Goal: Task Accomplishment & Management: Manage account settings

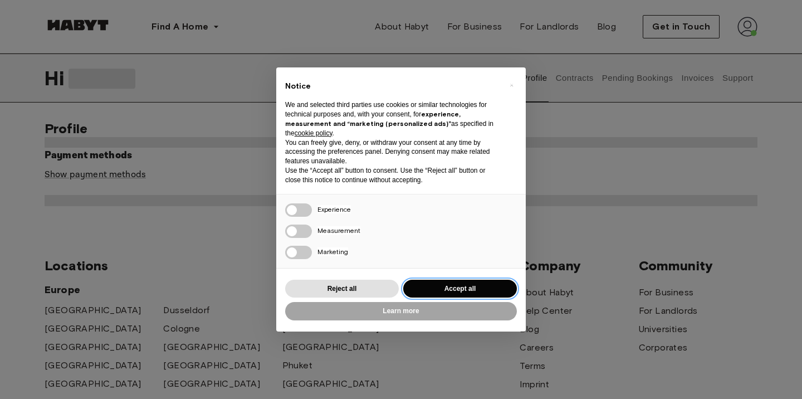
click at [466, 286] on button "Accept all" at bounding box center [460, 288] width 114 height 18
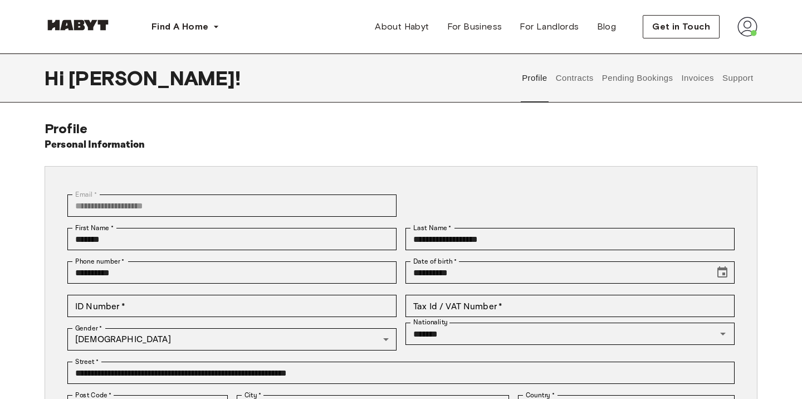
click at [749, 30] on img at bounding box center [747, 27] width 20 height 20
click at [712, 52] on span "Profile" at bounding box center [713, 52] width 28 height 13
click at [619, 78] on button "Pending Bookings" at bounding box center [637, 77] width 74 height 49
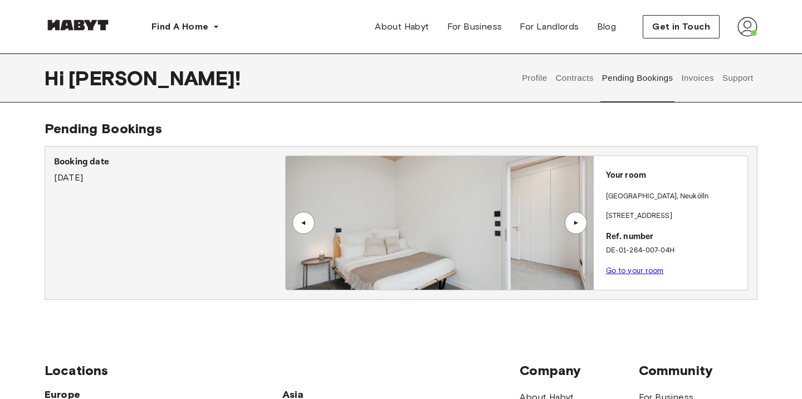
click at [573, 219] on div "▲" at bounding box center [576, 223] width 22 height 22
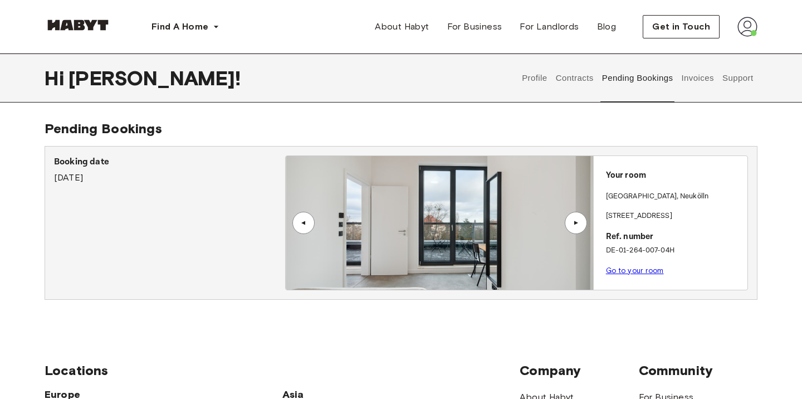
click at [573, 219] on div "▲" at bounding box center [575, 222] width 11 height 7
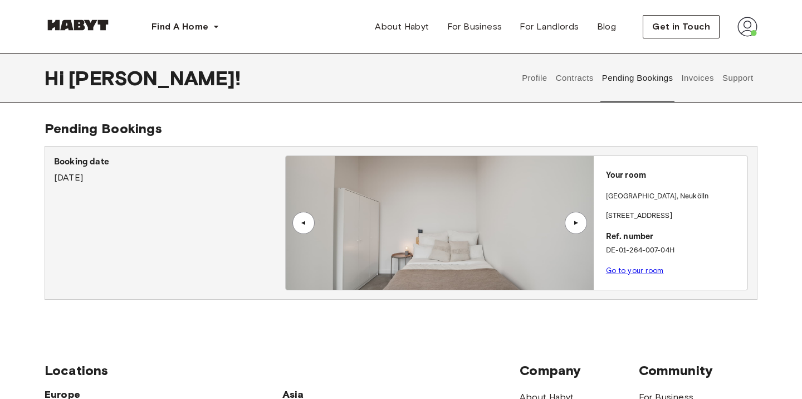
click at [573, 223] on div "▲" at bounding box center [575, 222] width 11 height 7
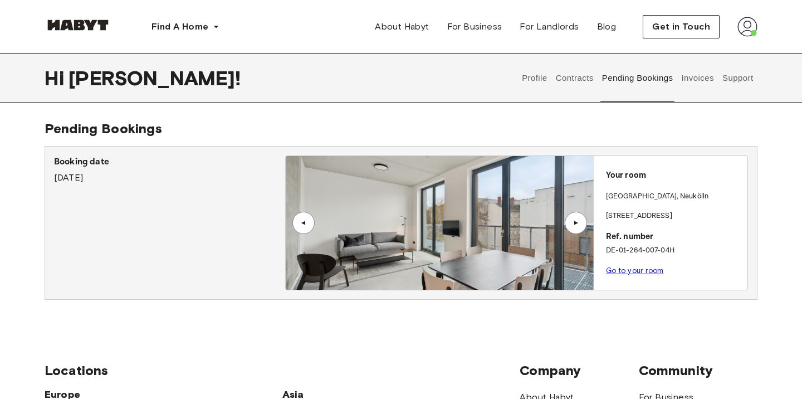
click at [573, 223] on div "▲" at bounding box center [575, 222] width 11 height 7
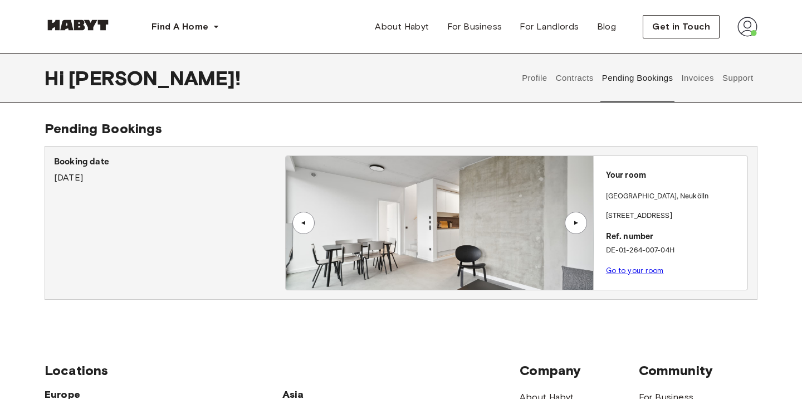
click at [300, 218] on div "▲" at bounding box center [303, 223] width 22 height 22
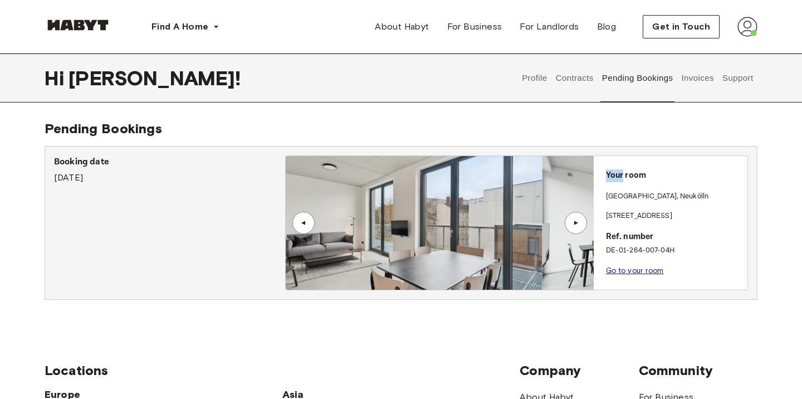
click at [300, 218] on div "▲" at bounding box center [303, 223] width 22 height 22
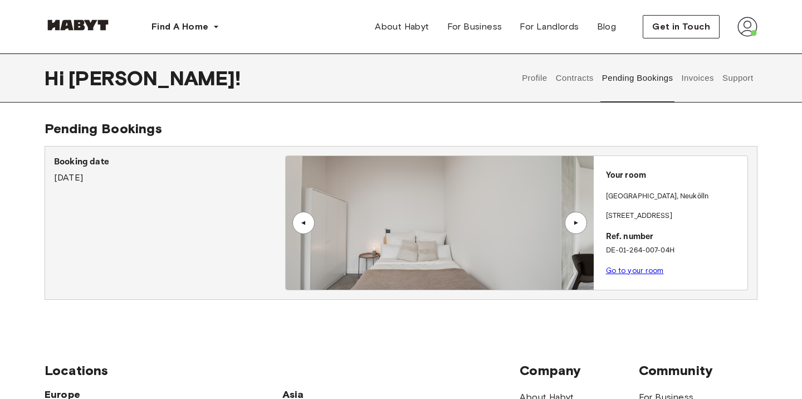
click at [301, 219] on div "▲" at bounding box center [303, 223] width 22 height 22
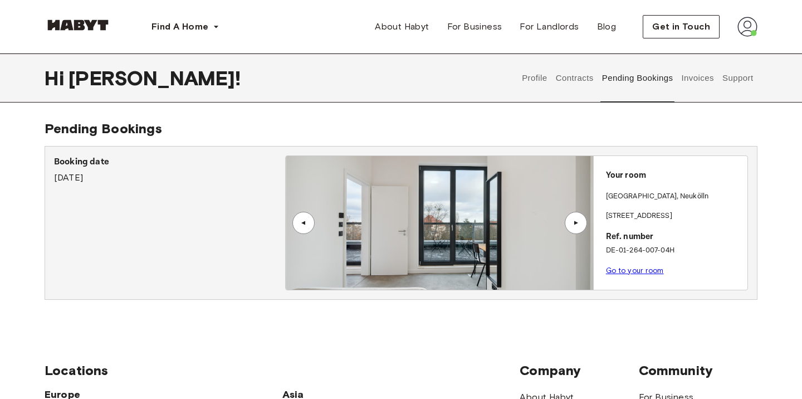
click at [301, 219] on div "▲" at bounding box center [303, 222] width 11 height 7
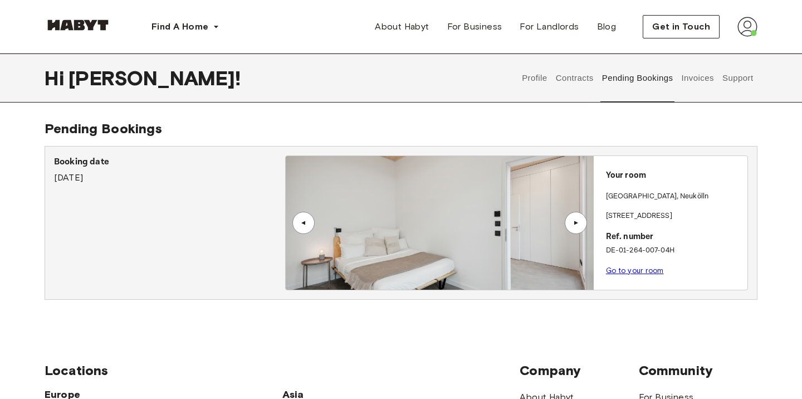
click at [575, 219] on div "▲" at bounding box center [575, 222] width 11 height 7
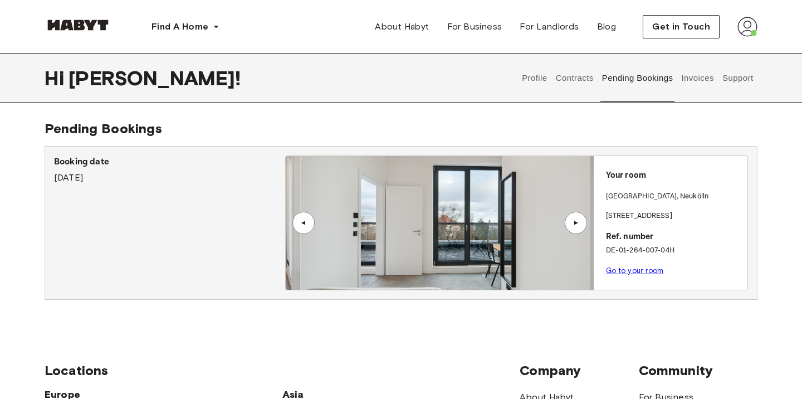
click at [575, 219] on div "▲" at bounding box center [575, 222] width 11 height 7
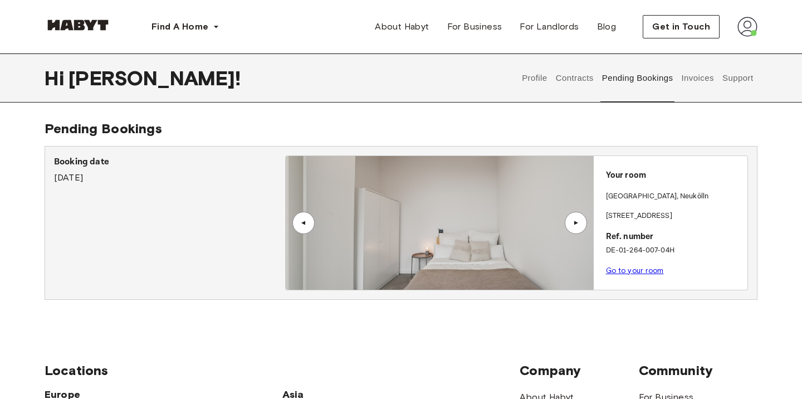
click at [575, 219] on div "▲" at bounding box center [575, 222] width 11 height 7
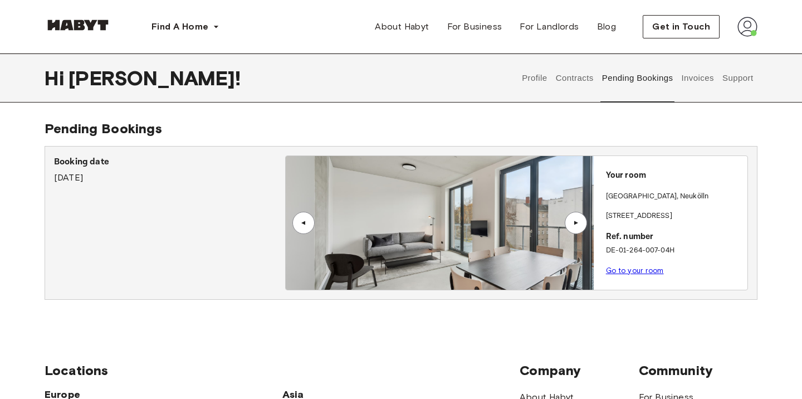
click at [575, 219] on div "▲" at bounding box center [575, 222] width 11 height 7
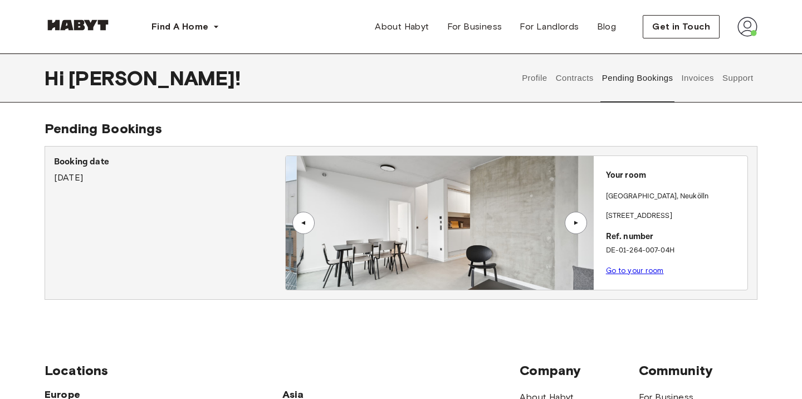
click at [575, 219] on div "▲" at bounding box center [575, 222] width 11 height 7
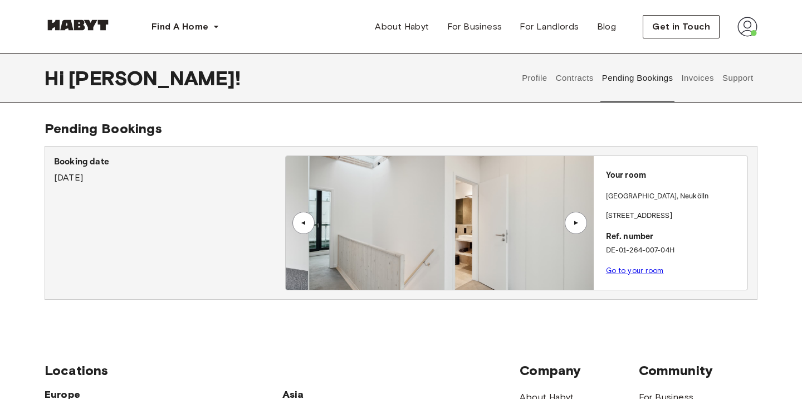
click at [575, 219] on div "▲" at bounding box center [575, 222] width 11 height 7
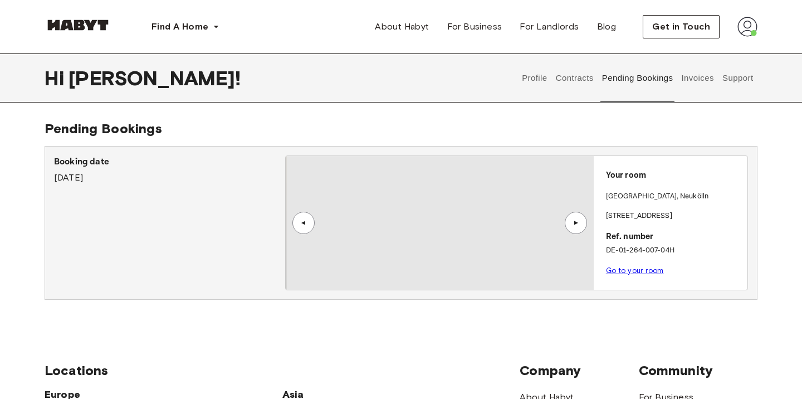
click at [575, 219] on div "▲" at bounding box center [575, 222] width 11 height 7
click at [575, 220] on div "▲" at bounding box center [575, 222] width 11 height 7
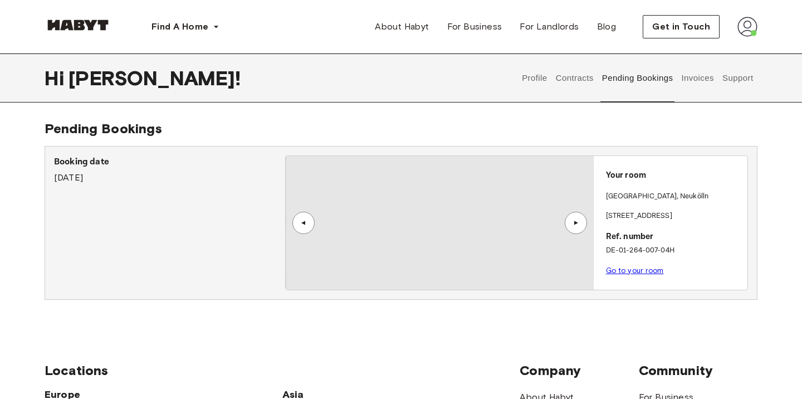
click at [575, 220] on div "▲" at bounding box center [575, 222] width 11 height 7
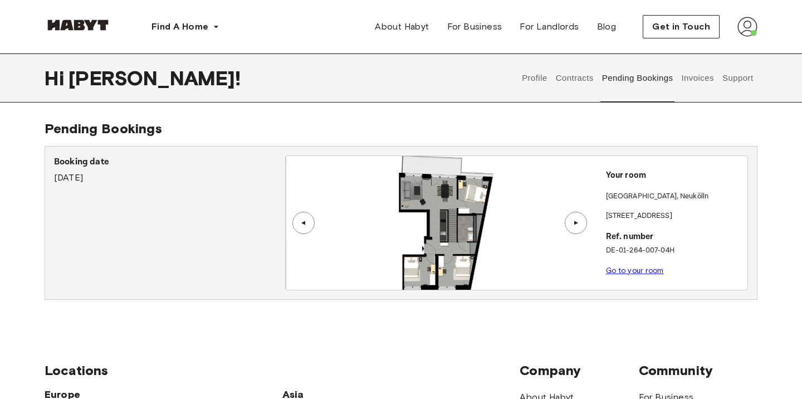
click at [575, 220] on div "▲" at bounding box center [575, 222] width 11 height 7
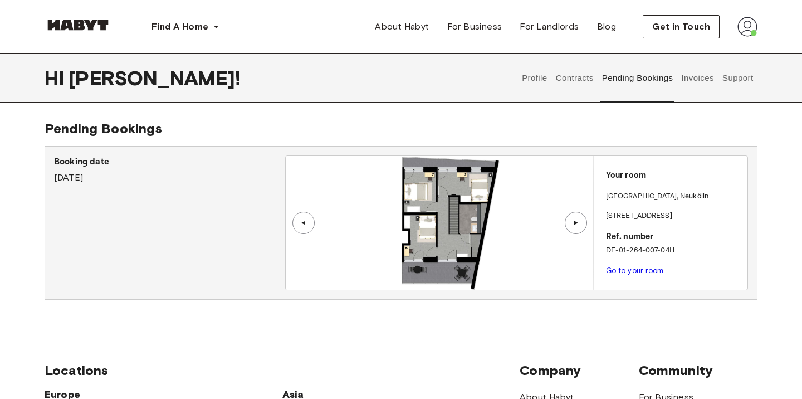
click at [300, 224] on div "▲" at bounding box center [303, 222] width 11 height 7
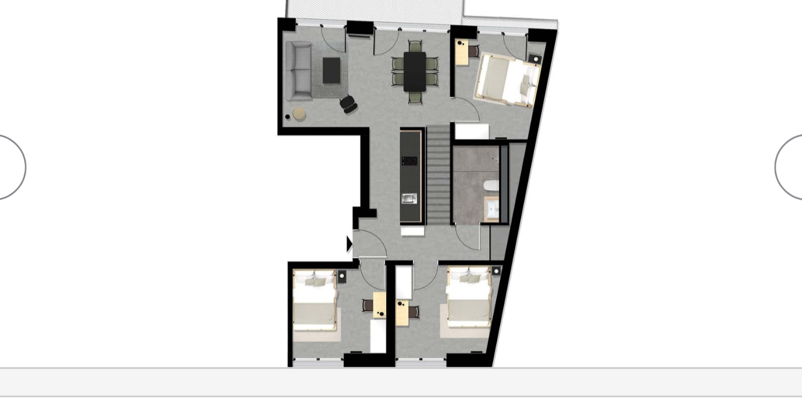
click at [568, 223] on div "▲" at bounding box center [576, 223] width 22 height 22
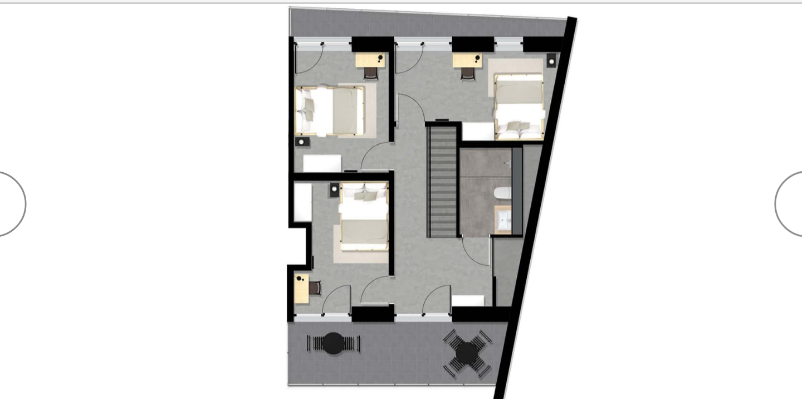
click at [570, 221] on div "▲" at bounding box center [576, 223] width 22 height 22
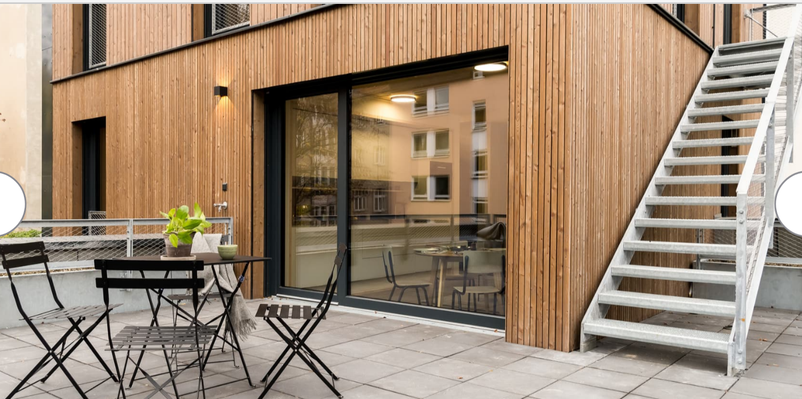
click at [307, 227] on div "▲" at bounding box center [303, 223] width 22 height 22
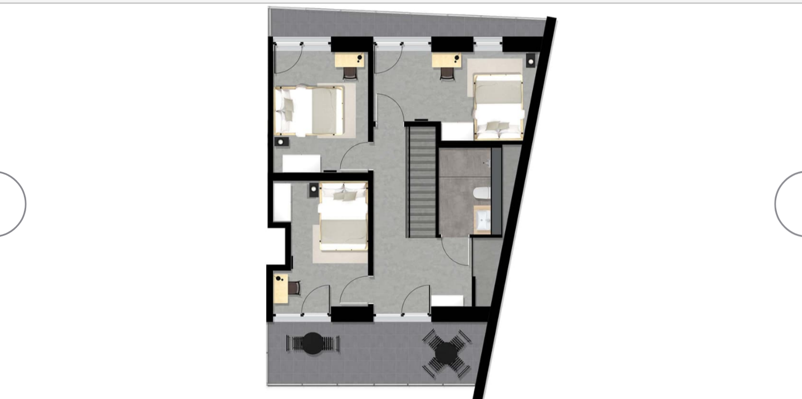
click at [311, 227] on div "▲" at bounding box center [303, 223] width 22 height 22
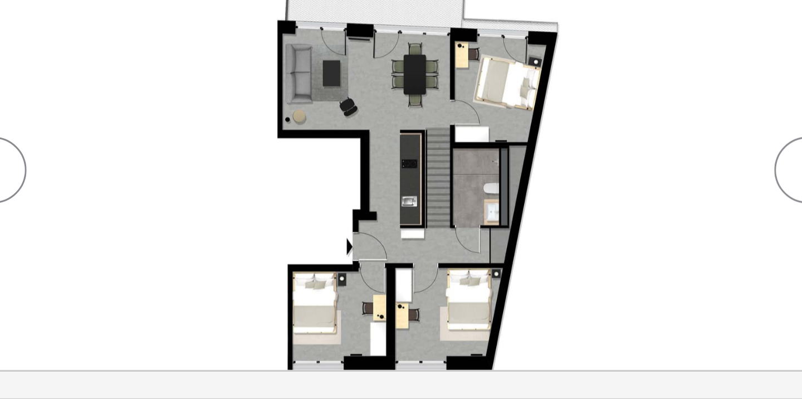
click at [568, 223] on div "▲" at bounding box center [576, 223] width 22 height 22
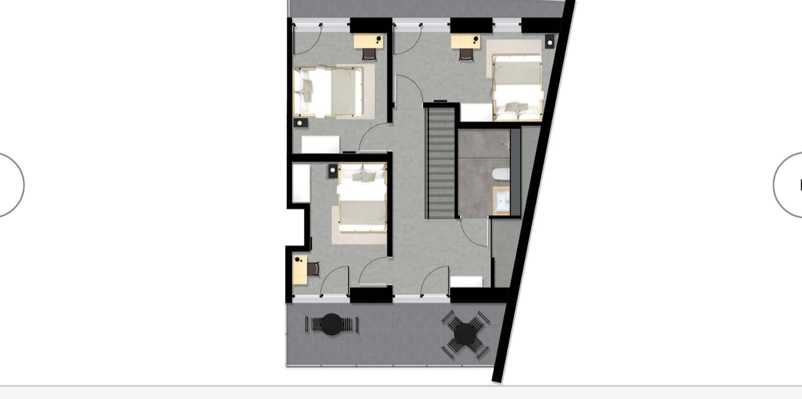
click at [568, 220] on div "▲" at bounding box center [576, 223] width 22 height 22
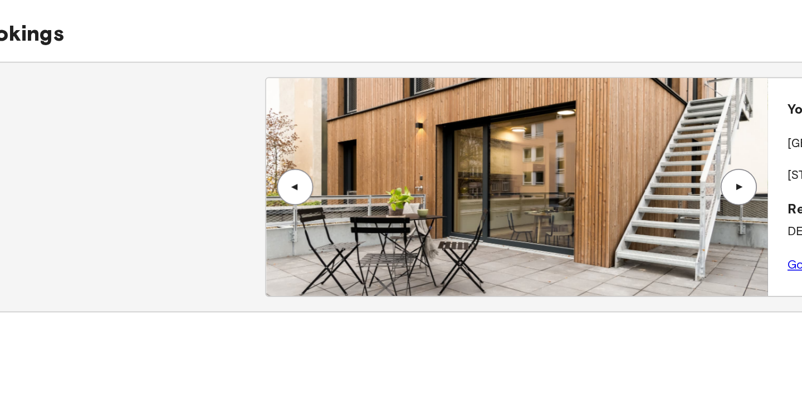
click at [576, 220] on div "▲" at bounding box center [575, 222] width 11 height 7
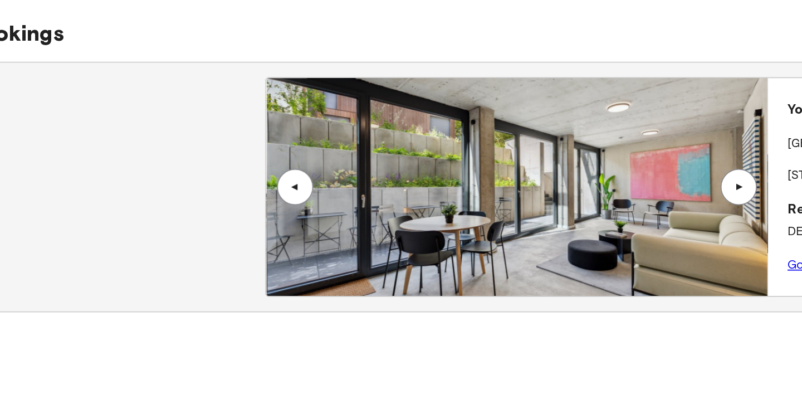
click at [576, 220] on div "▲" at bounding box center [575, 222] width 11 height 7
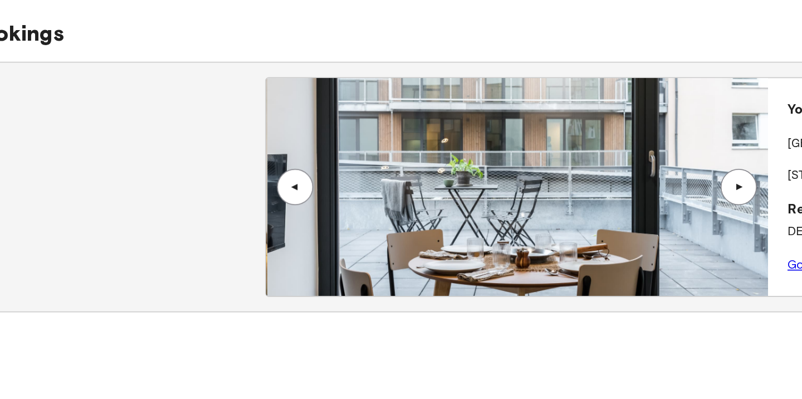
click at [576, 220] on div "▲" at bounding box center [575, 222] width 11 height 7
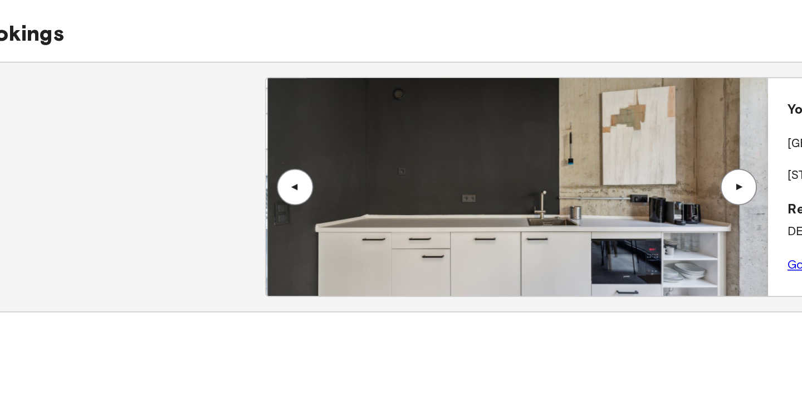
click at [576, 220] on div "▲" at bounding box center [575, 222] width 11 height 7
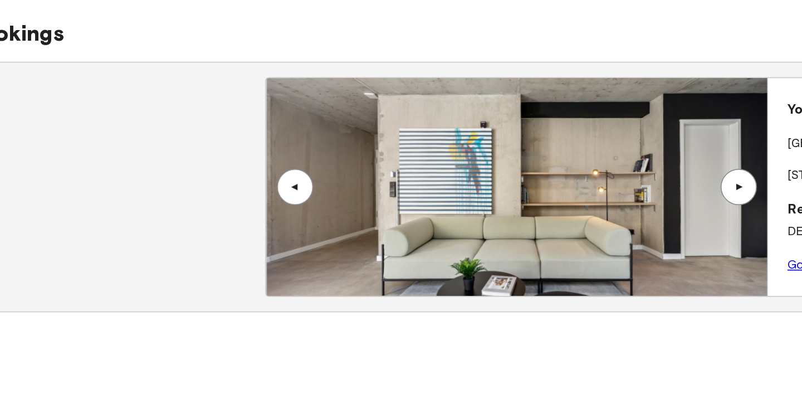
click at [576, 220] on div "▲" at bounding box center [575, 222] width 11 height 7
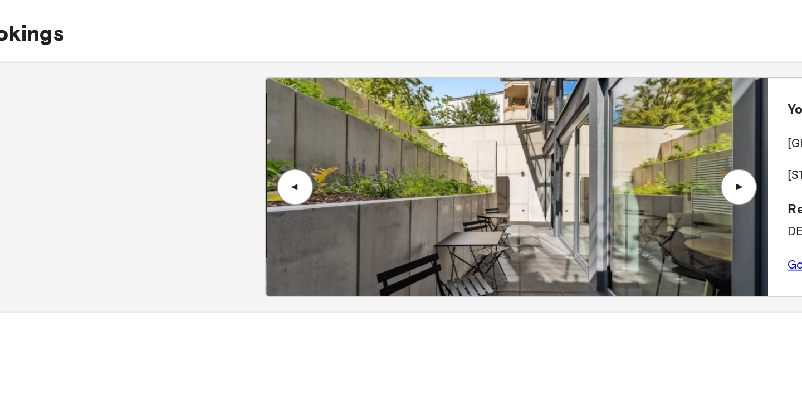
click at [576, 220] on div "▲" at bounding box center [575, 222] width 11 height 7
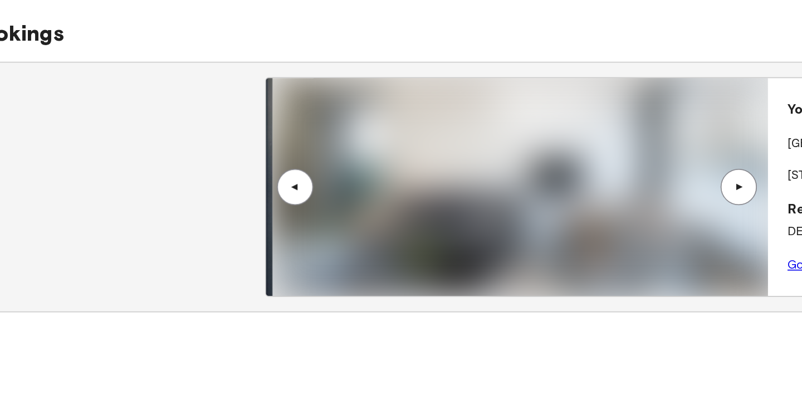
click at [576, 220] on div "▲" at bounding box center [575, 222] width 11 height 7
